Goal: Transaction & Acquisition: Purchase product/service

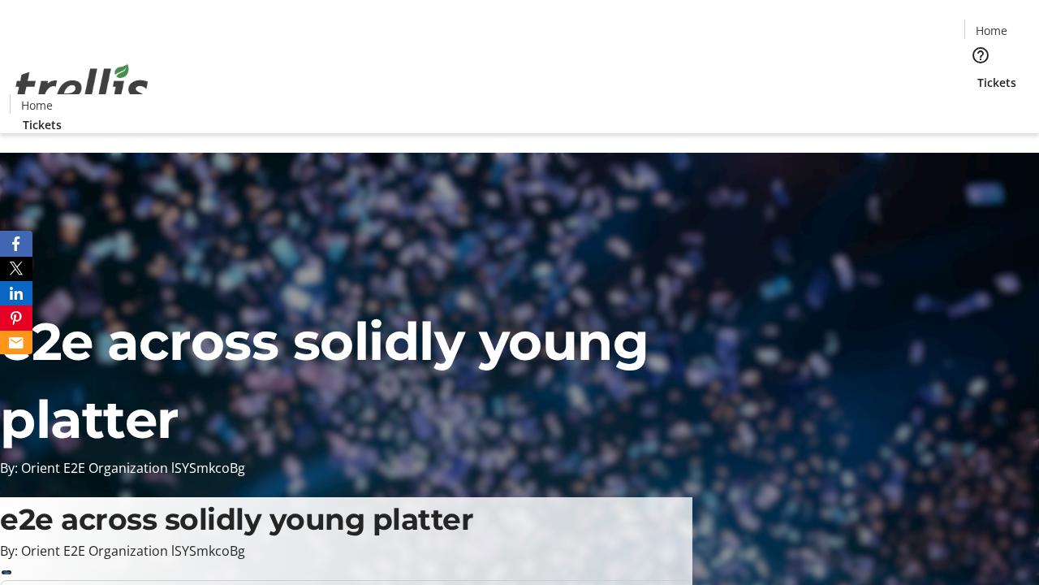
click at [978, 74] on span "Tickets" at bounding box center [997, 82] width 39 height 17
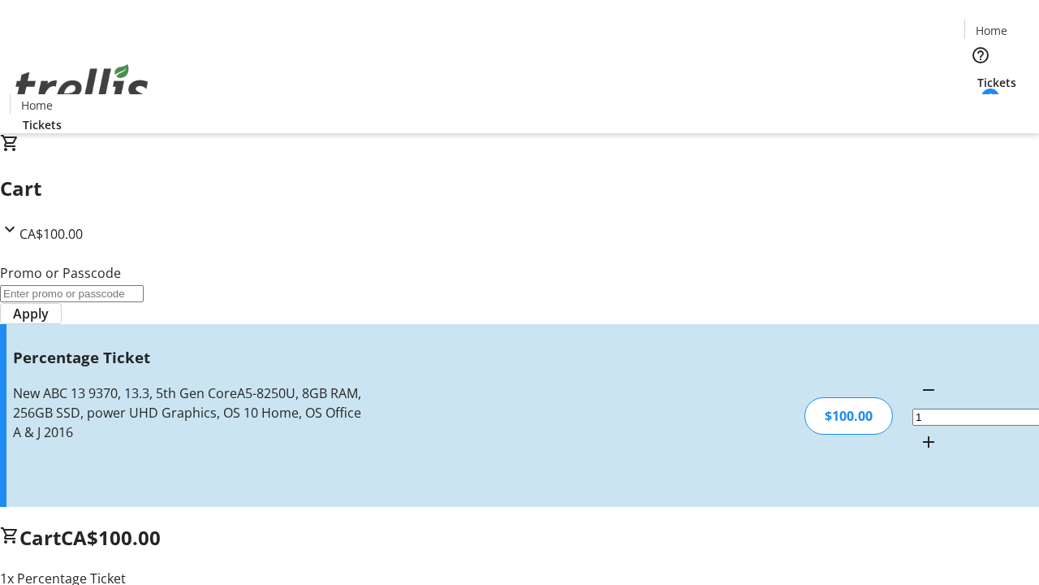
type input "FOO"
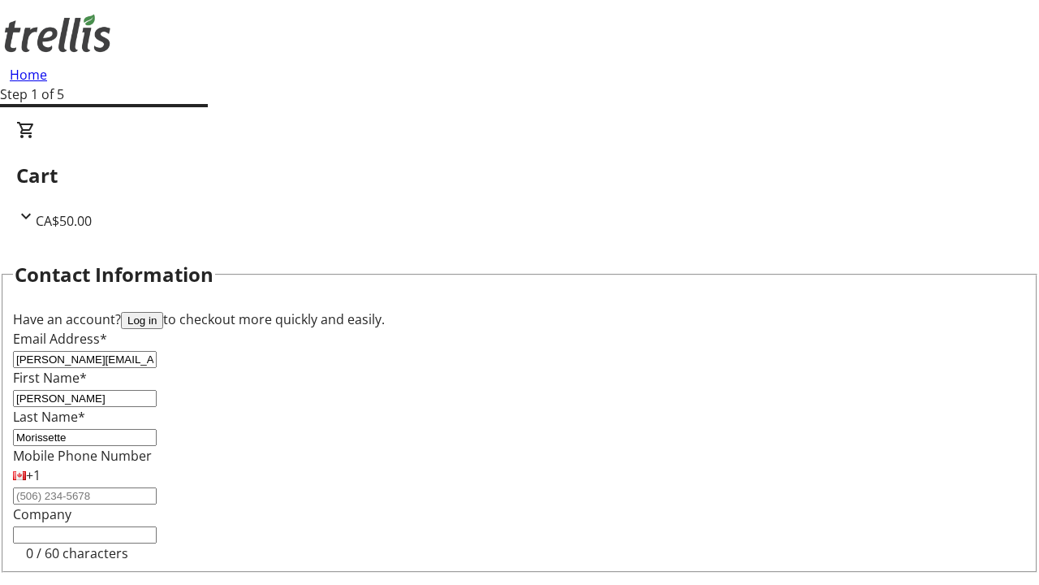
type input "Morissette"
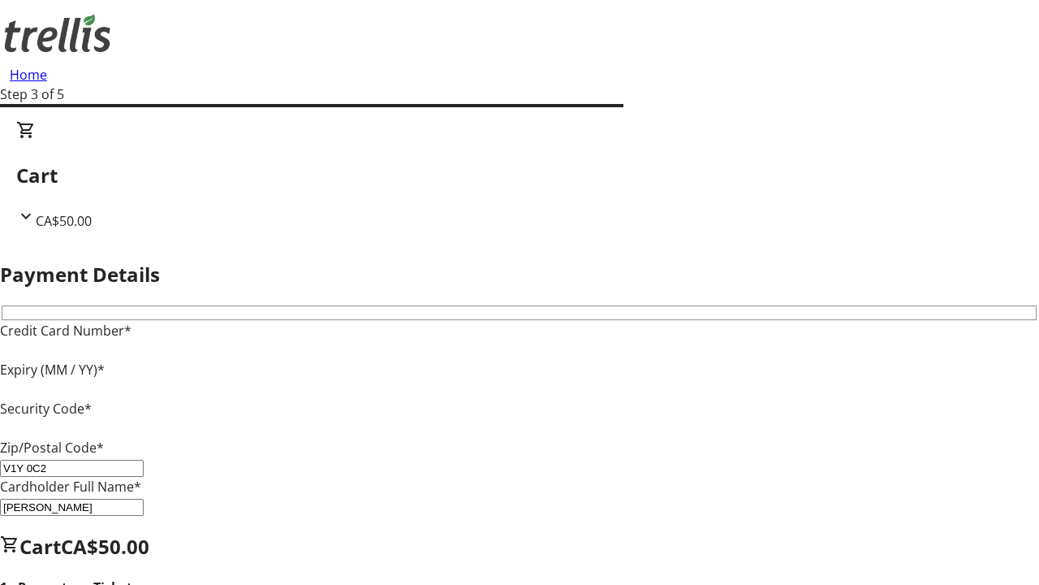
type input "V1Y 0C2"
